Goal: Check status: Check status

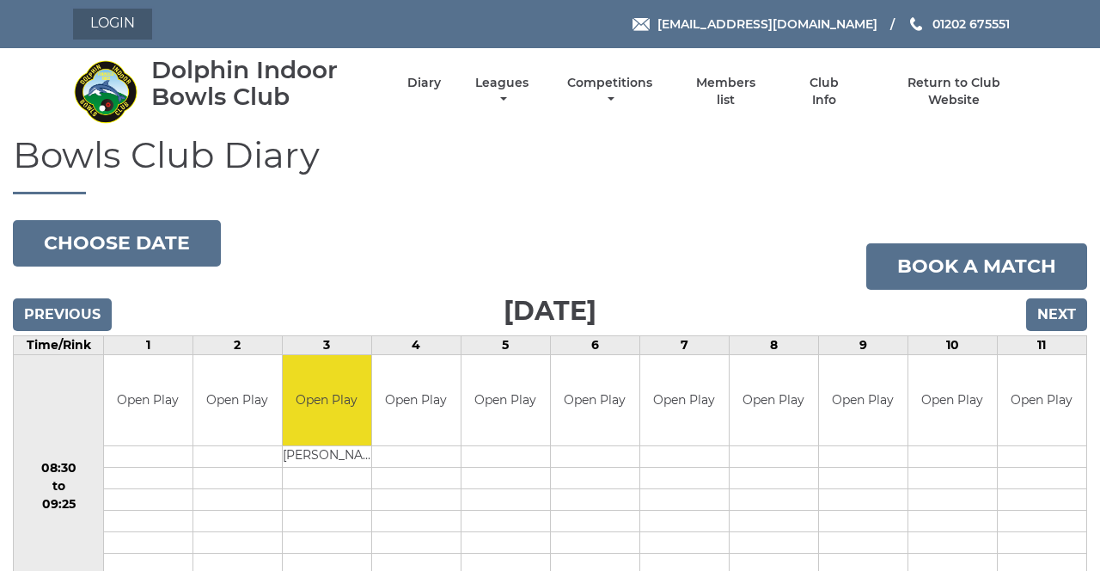
click at [112, 32] on link "Login" at bounding box center [112, 24] width 79 height 31
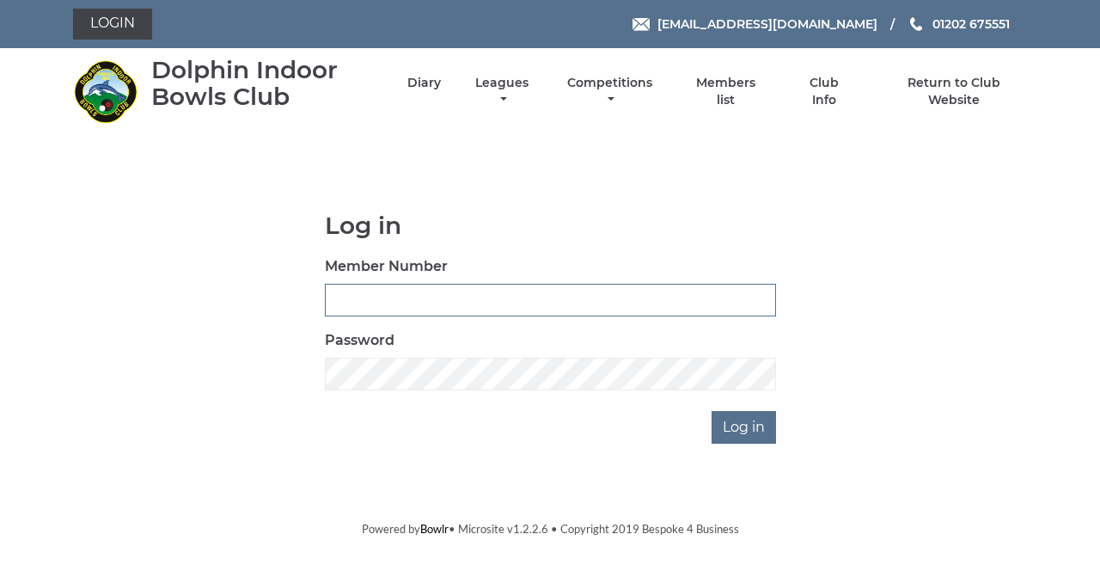
click at [507, 296] on input "Member Number" at bounding box center [550, 300] width 451 height 33
type input "4080"
click at [712, 411] on input "Log in" at bounding box center [744, 427] width 64 height 33
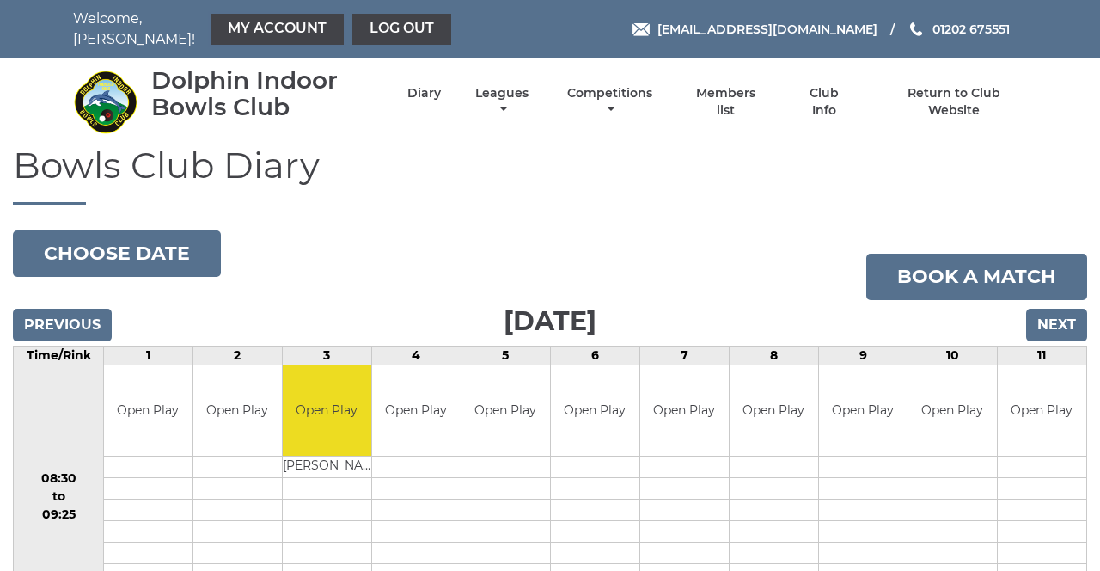
click at [273, 15] on link "My Account" at bounding box center [277, 29] width 133 height 31
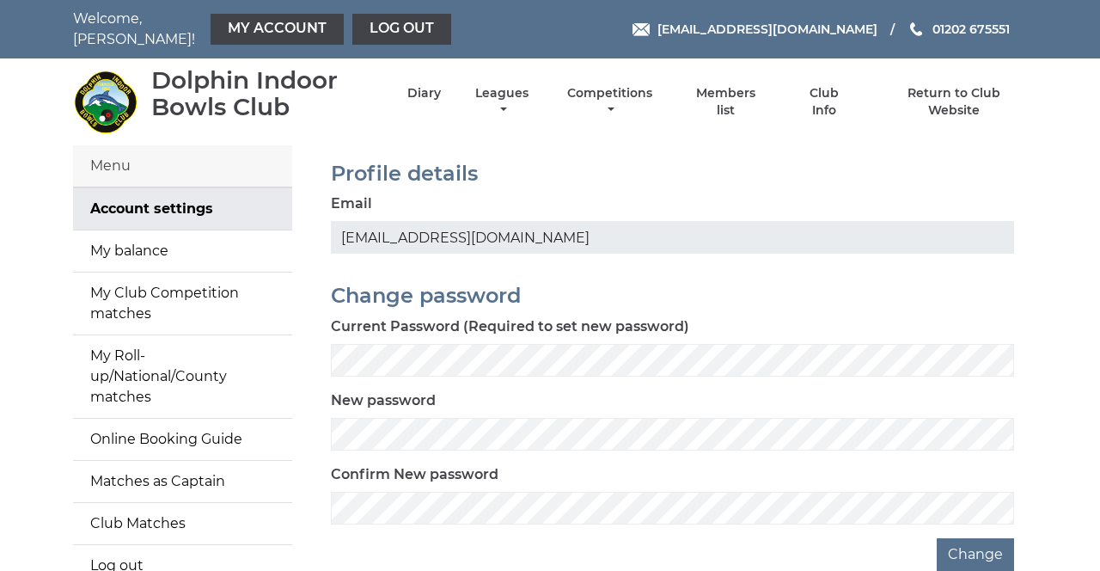
click at [174, 243] on link "My balance" at bounding box center [182, 250] width 219 height 41
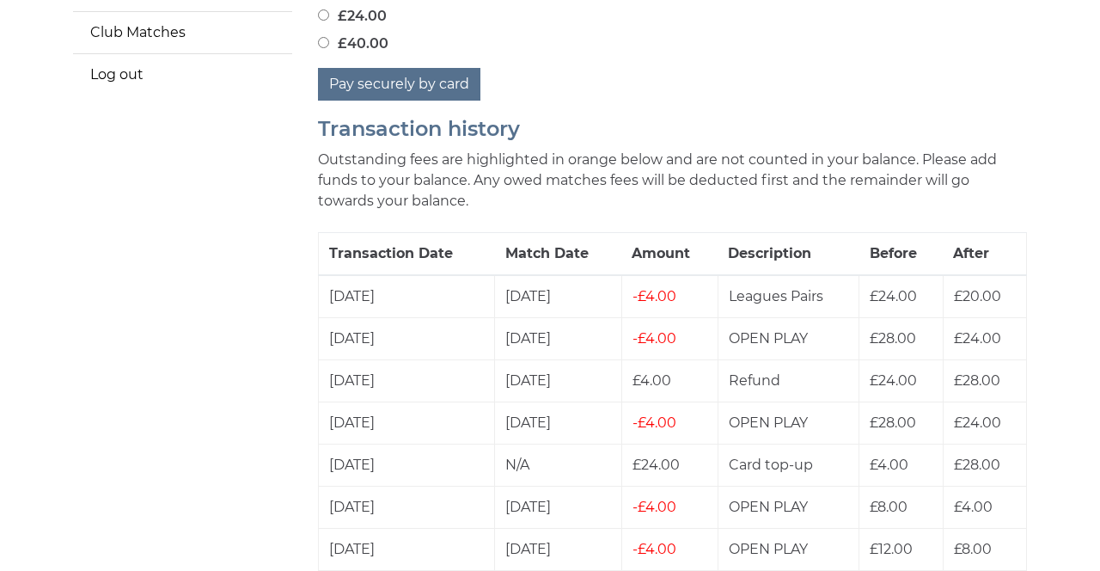
scroll to position [502, 0]
